Goal: Information Seeking & Learning: Learn about a topic

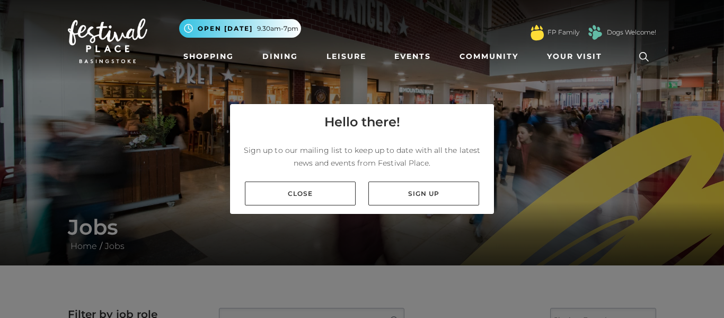
click at [305, 209] on div "Close Sign up" at bounding box center [362, 193] width 264 height 41
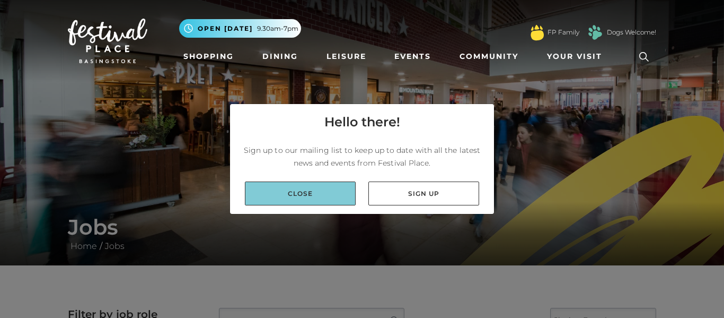
click at [306, 198] on link "Close" at bounding box center [300, 193] width 111 height 24
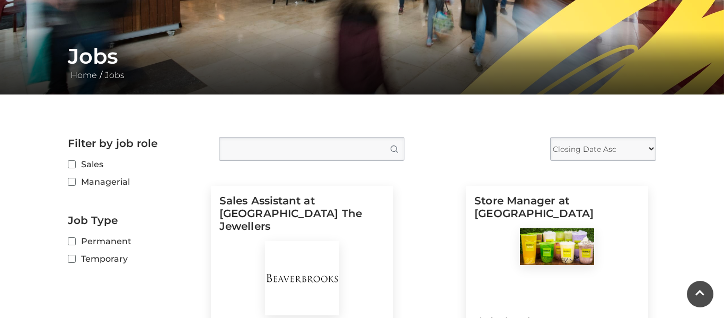
scroll to position [171, 0]
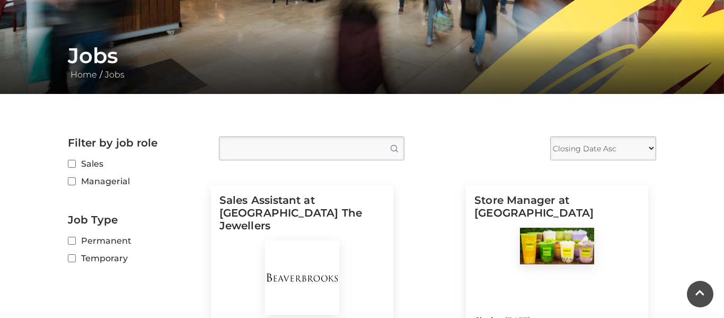
click at [72, 157] on label "Sales" at bounding box center [135, 163] width 135 height 13
click at [72, 161] on input "Sales" at bounding box center [71, 164] width 7 height 7
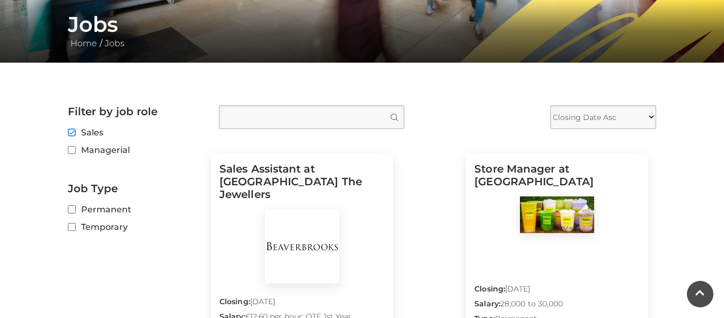
scroll to position [182, 0]
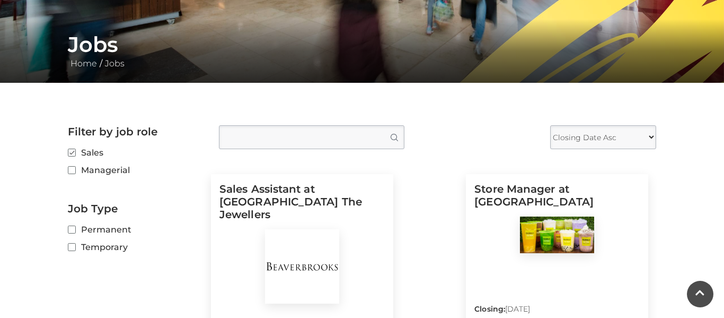
click at [72, 156] on label "Sales" at bounding box center [135, 152] width 135 height 13
click at [72, 156] on input "Sales" at bounding box center [71, 153] width 7 height 7
checkbox input "false"
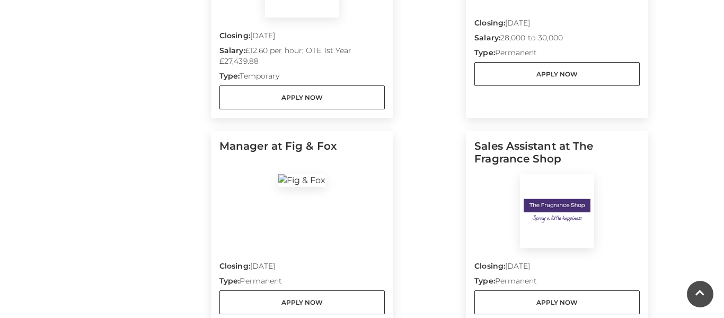
scroll to position [480, 0]
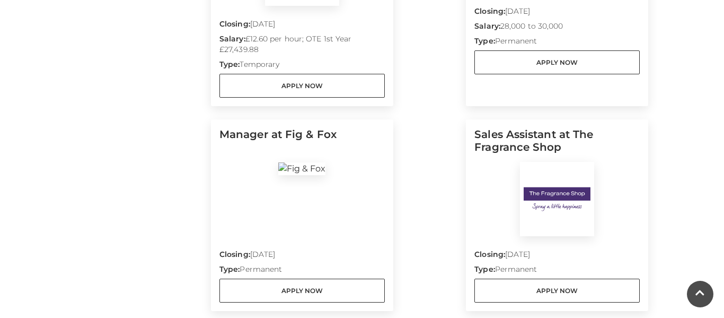
click at [314, 213] on div at bounding box center [302, 199] width 165 height 74
click at [341, 181] on div at bounding box center [302, 199] width 165 height 74
click at [361, 136] on h5 "Manager at Fig & Fox" at bounding box center [302, 145] width 165 height 34
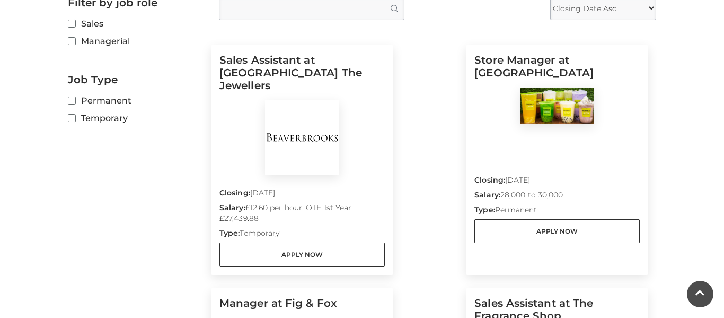
scroll to position [307, 0]
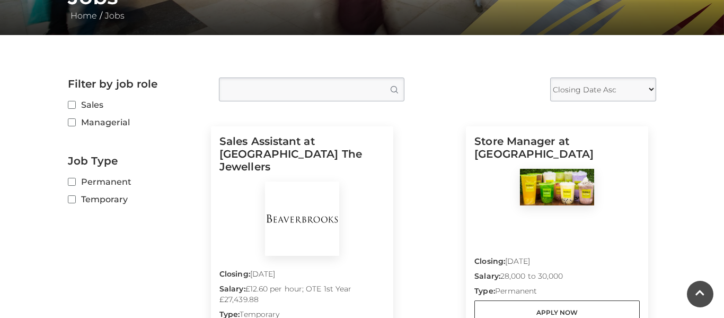
scroll to position [229, 0]
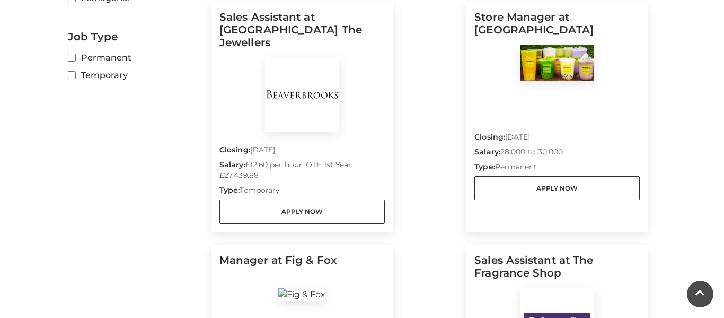
scroll to position [355, 0]
